Goal: Information Seeking & Learning: Learn about a topic

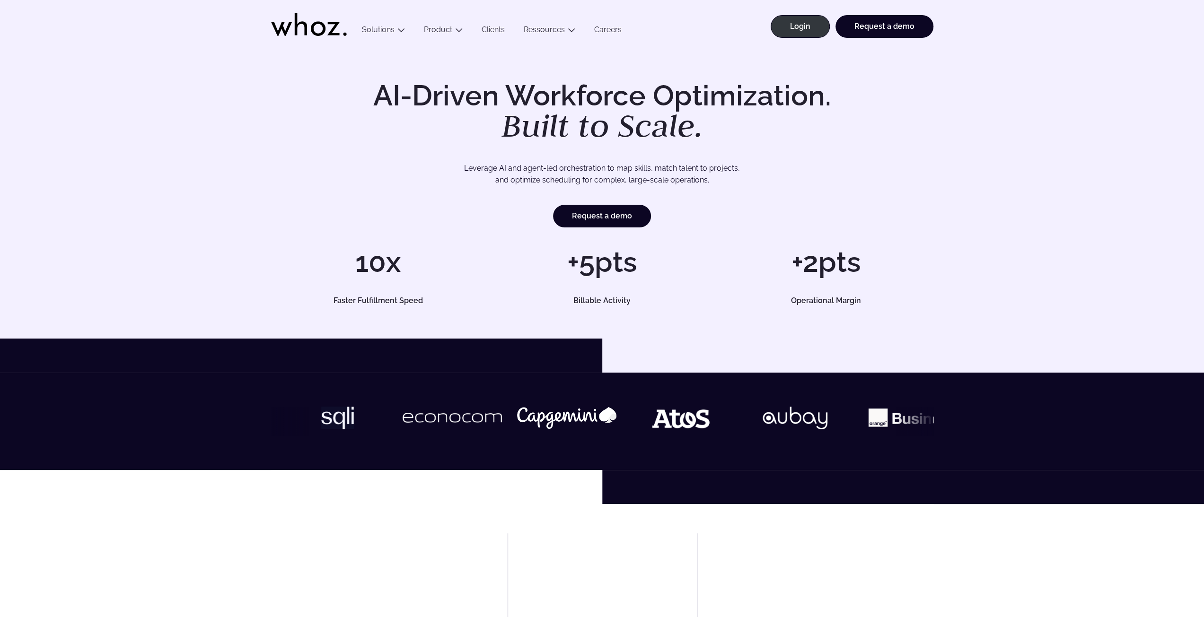
click at [721, 160] on div "AI-Driven Workforce Optimization. Built to Scale. Leverage AI and agent-led orc…" at bounding box center [602, 154] width 662 height 146
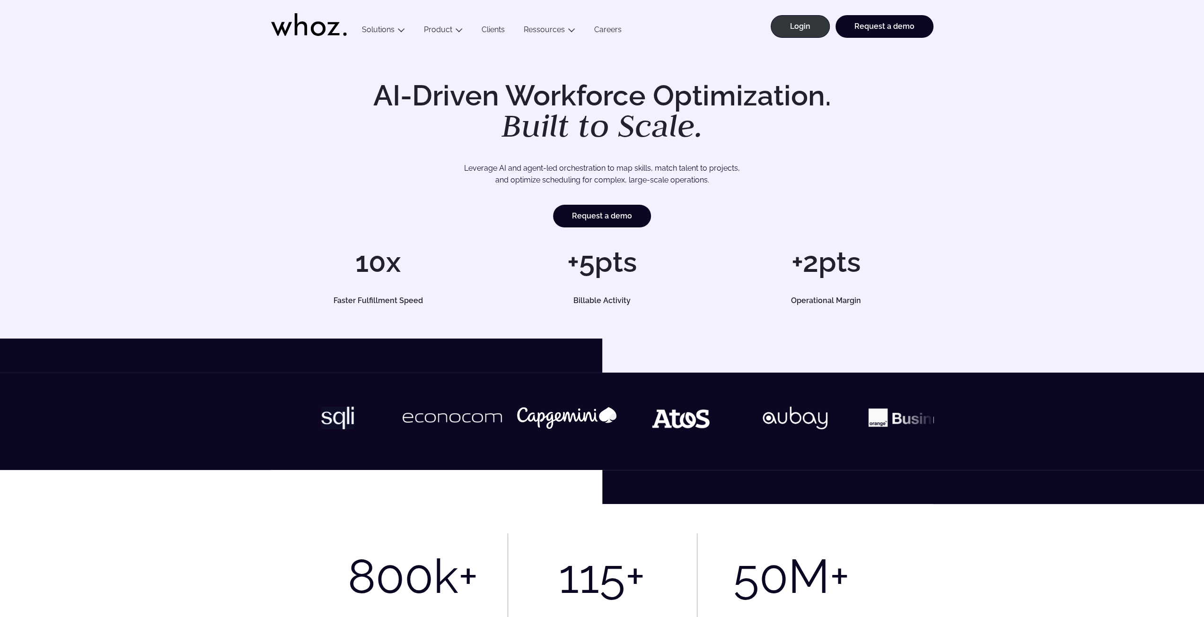
click at [1100, 293] on div "AI-Driven Workforce Optimization. Built to Scale. Leverage AI and agent-led orc…" at bounding box center [602, 192] width 1166 height 223
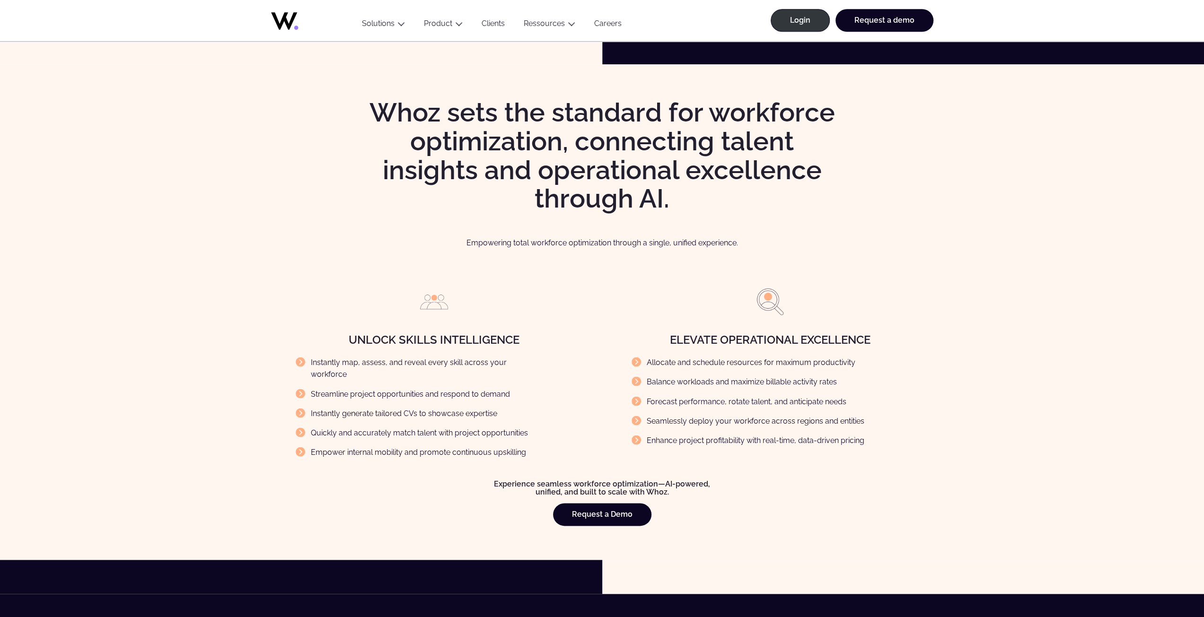
drag, startPoint x: 1049, startPoint y: 220, endPoint x: 1037, endPoint y: 229, distance: 15.2
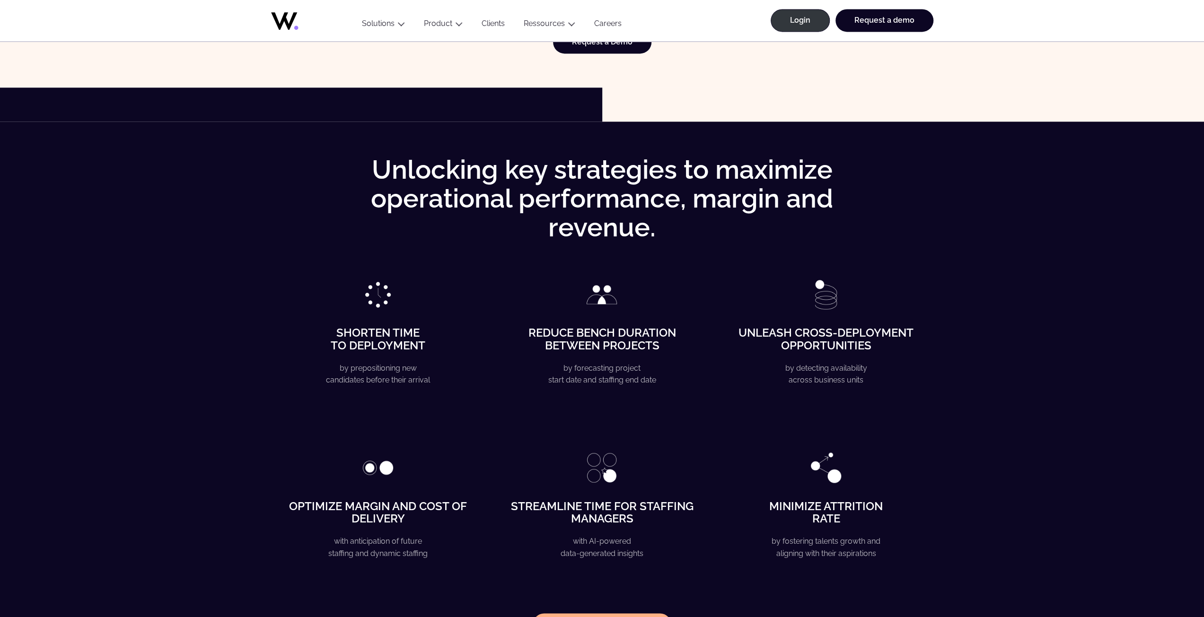
scroll to position [2582, 0]
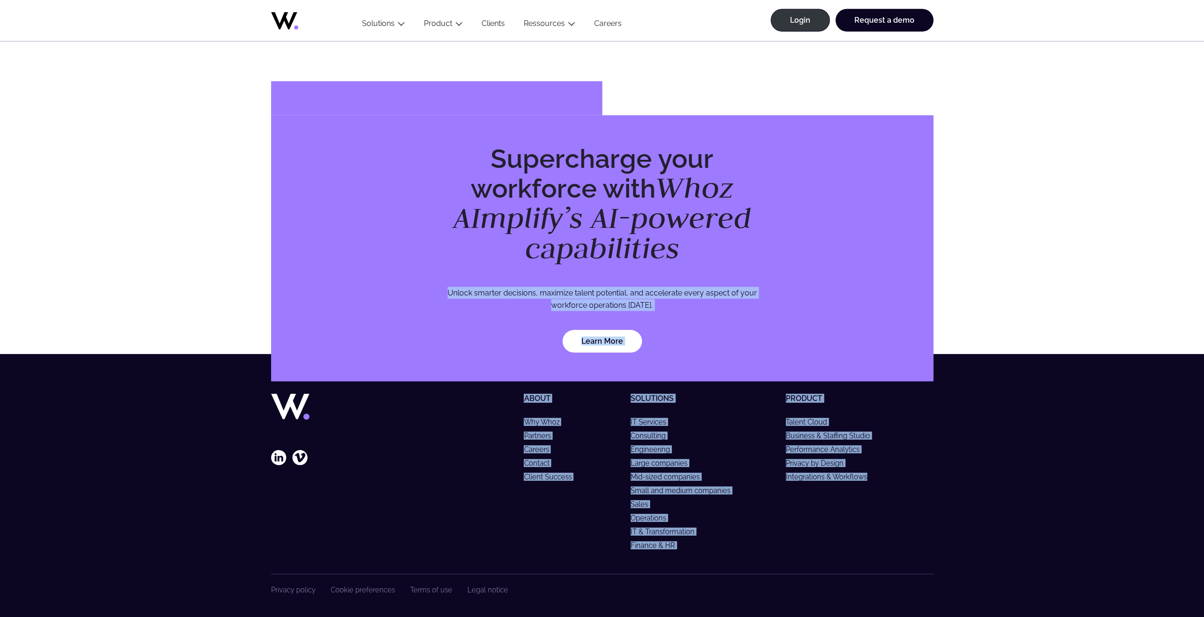
drag, startPoint x: 955, startPoint y: 565, endPoint x: 1061, endPoint y: 233, distance: 348.2
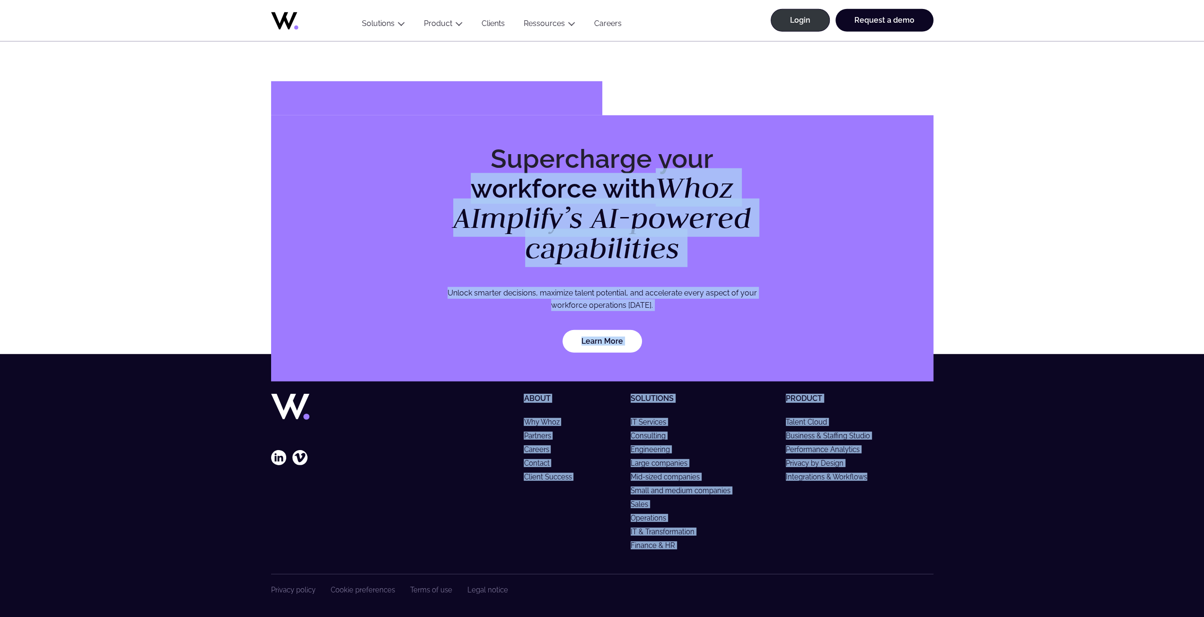
drag, startPoint x: 1001, startPoint y: 125, endPoint x: 1030, endPoint y: 563, distance: 438.6
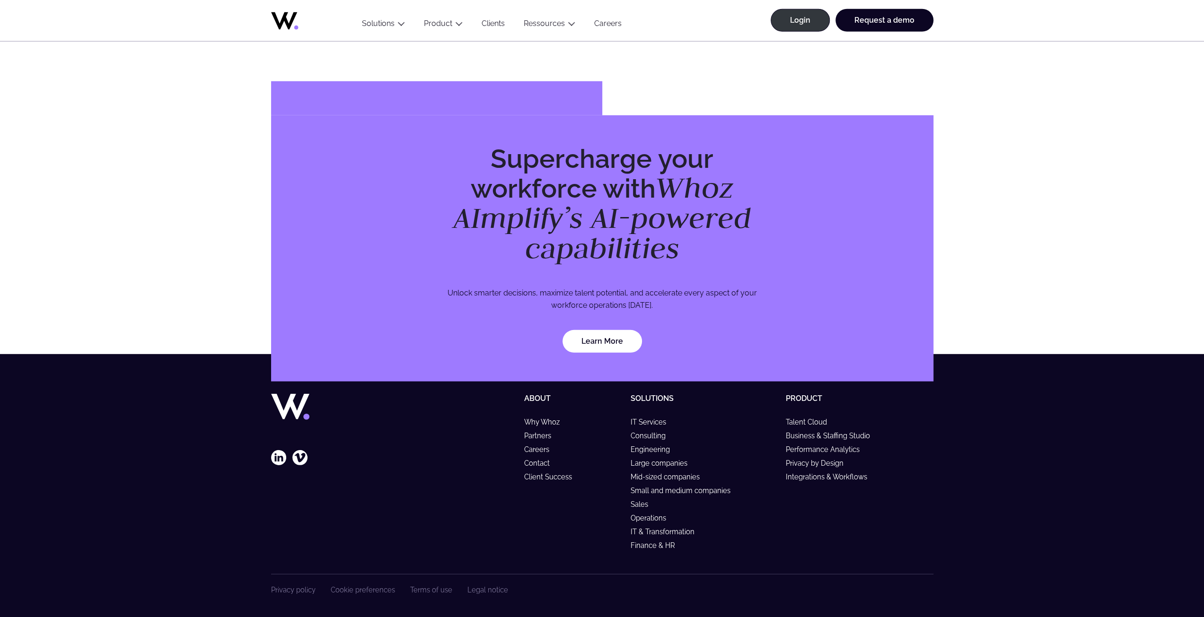
click at [1064, 498] on footer "Follow our latest news About Why Whoz Partners Careers Contact Client Success S…" at bounding box center [602, 487] width 1204 height 266
click at [33, 382] on footer "Follow our latest news About Why Whoz Partners Careers Contact Client Success S…" at bounding box center [602, 487] width 1204 height 266
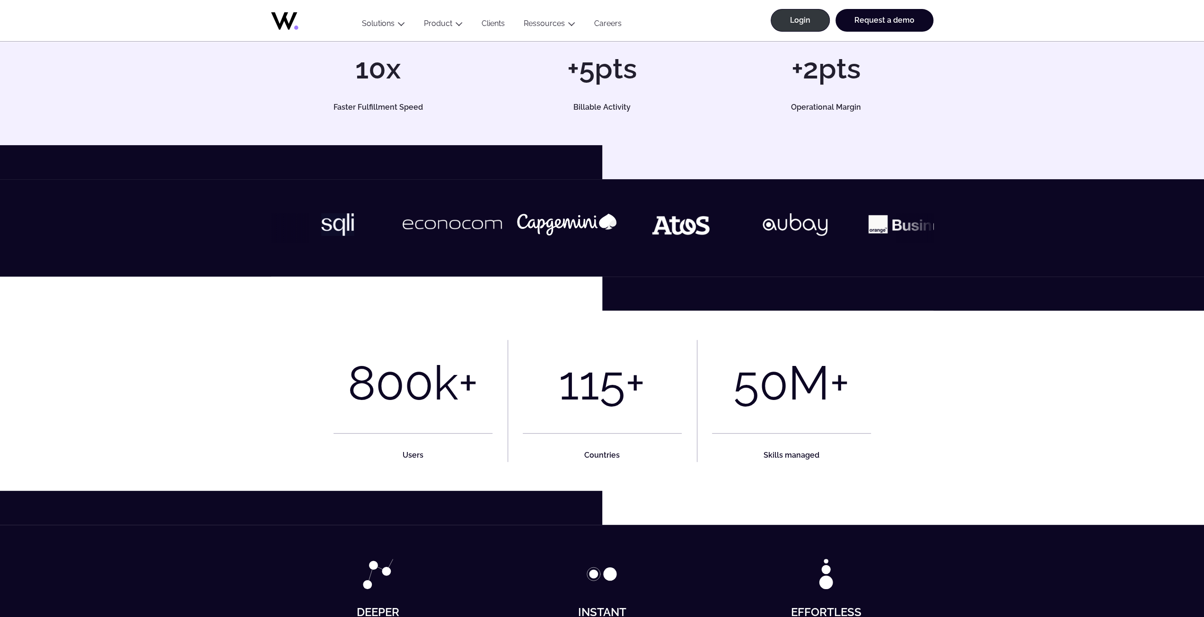
scroll to position [0, 0]
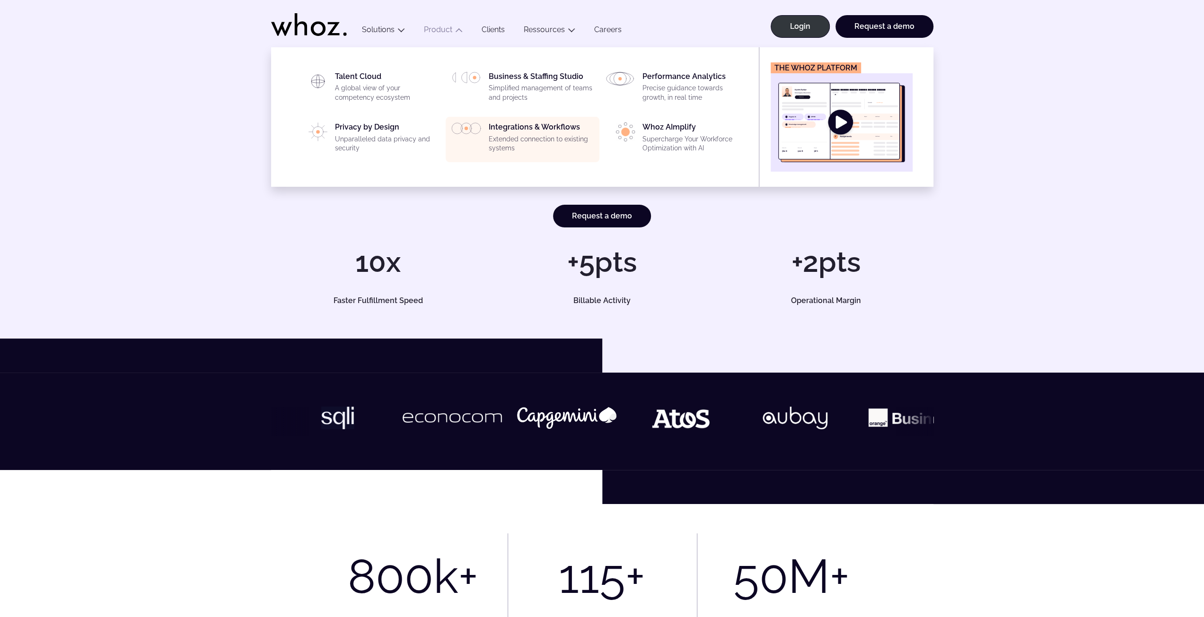
click at [531, 141] on p "Extended connection to existing systems" at bounding box center [541, 144] width 105 height 18
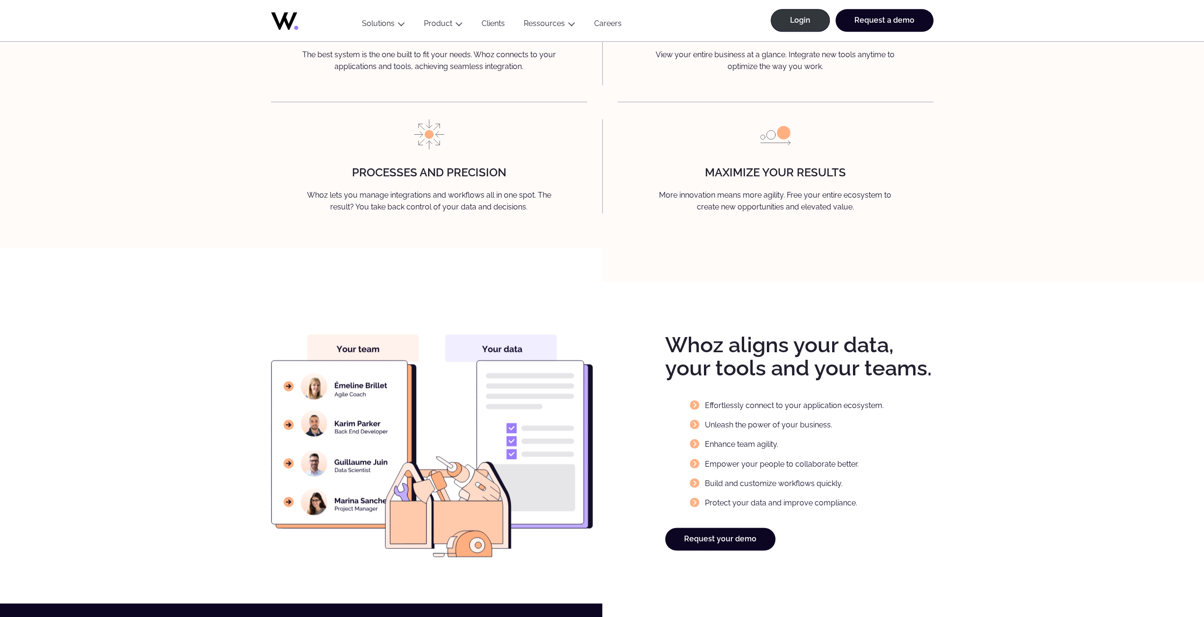
scroll to position [1232, 0]
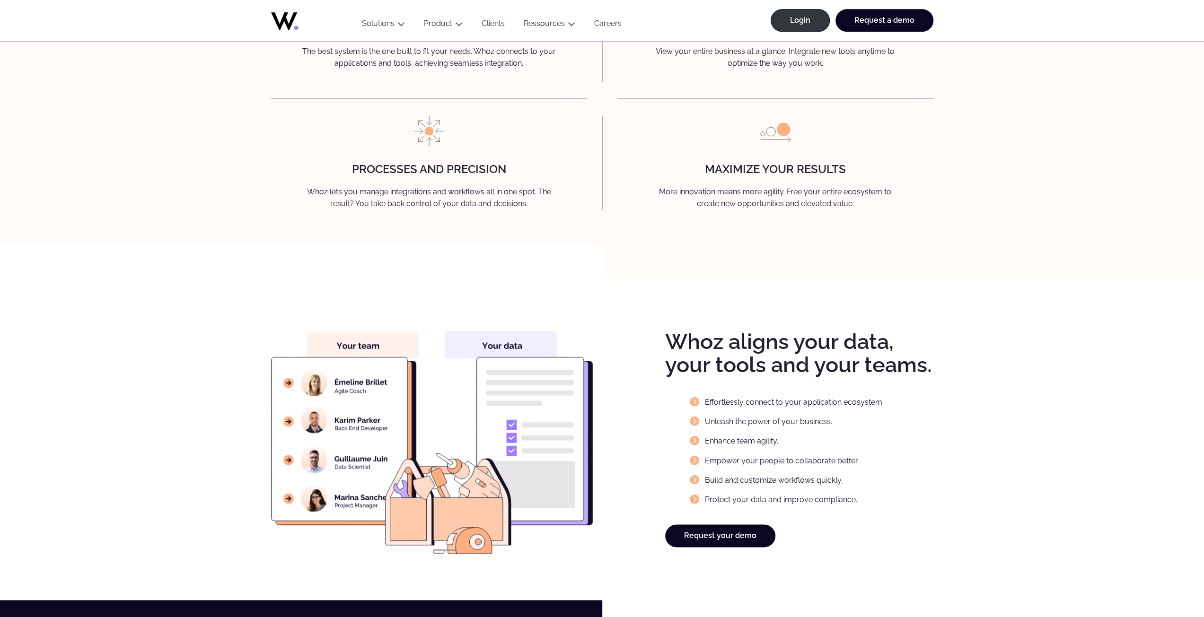
drag, startPoint x: 1136, startPoint y: 269, endPoint x: 1132, endPoint y: 295, distance: 26.2
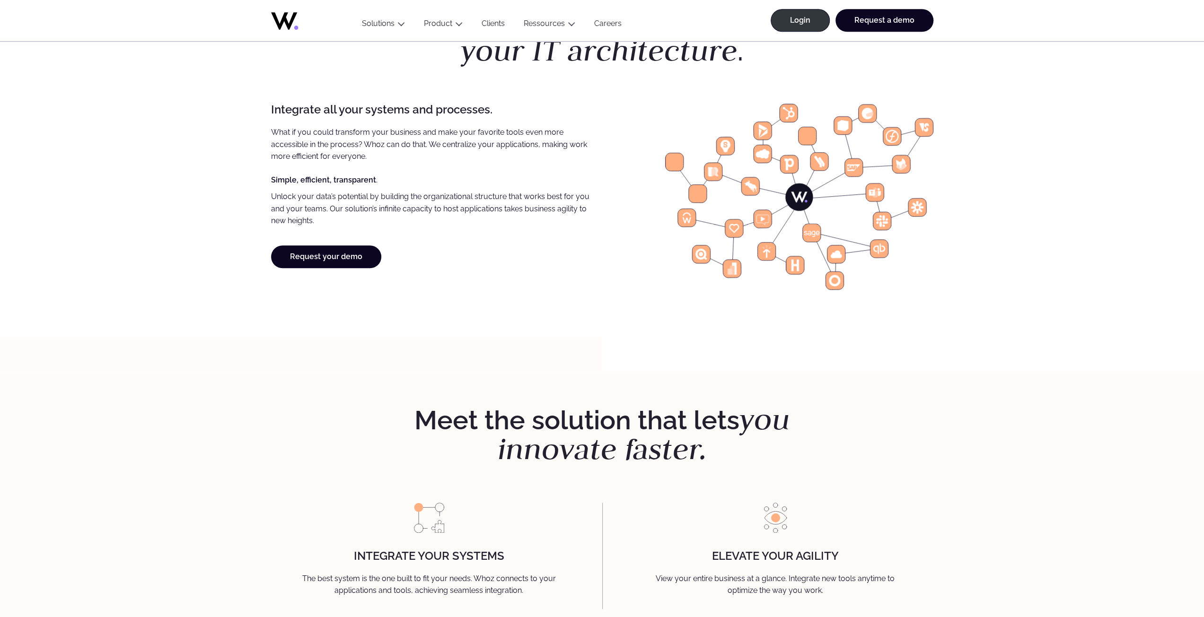
scroll to position [0, 0]
